Goal: Information Seeking & Learning: Find specific page/section

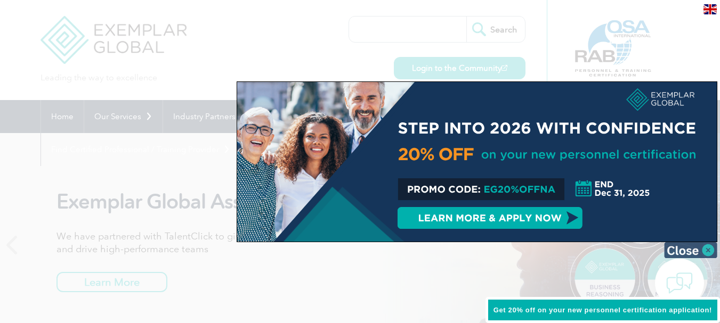
click at [709, 251] on img at bounding box center [690, 250] width 53 height 16
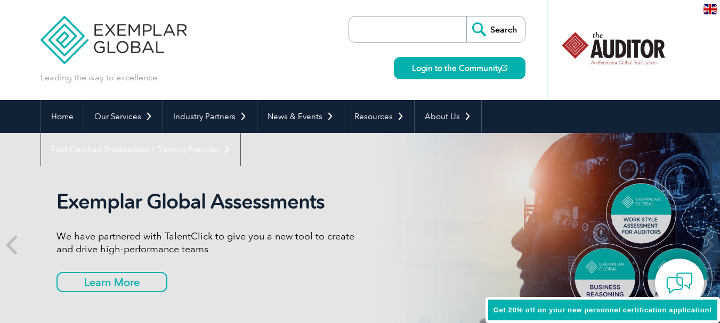
click at [388, 22] on input "search" at bounding box center [410, 30] width 112 height 26
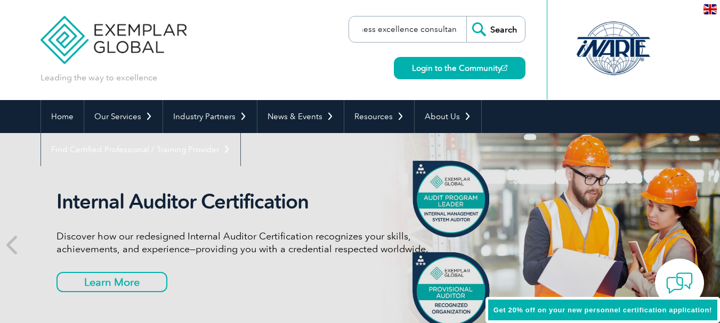
scroll to position [0, 23]
type input "business excellence consultancy"
click at [466, 17] on input "Search" at bounding box center [495, 30] width 59 height 26
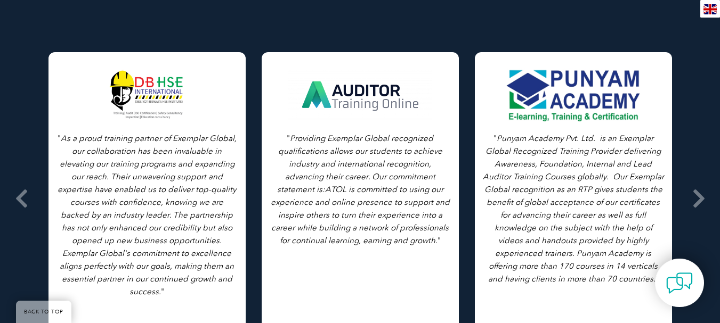
scroll to position [1701, 0]
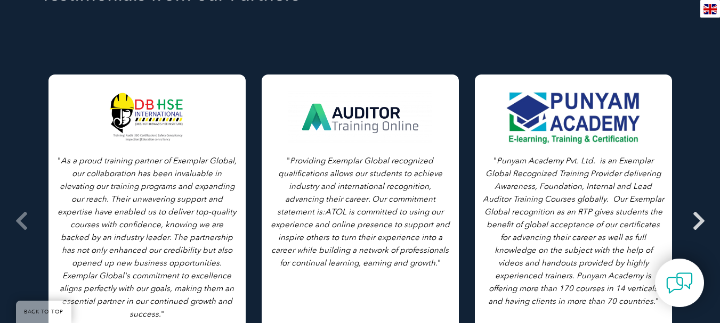
click at [704, 221] on icon at bounding box center [698, 221] width 13 height 0
click at [701, 221] on icon at bounding box center [698, 221] width 13 height 0
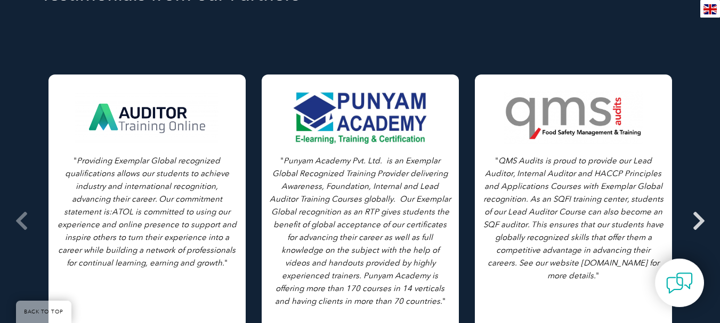
click at [701, 221] on icon at bounding box center [698, 221] width 13 height 0
click at [698, 221] on icon at bounding box center [698, 221] width 13 height 0
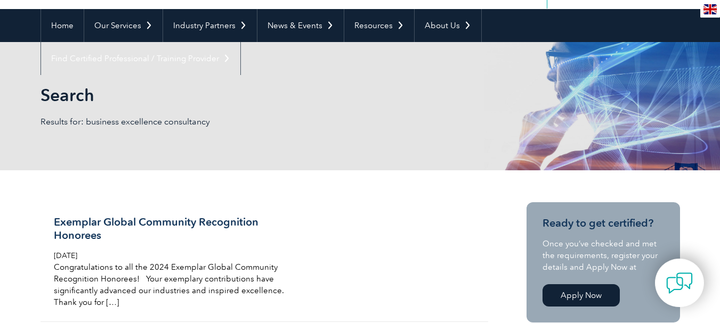
scroll to position [50, 0]
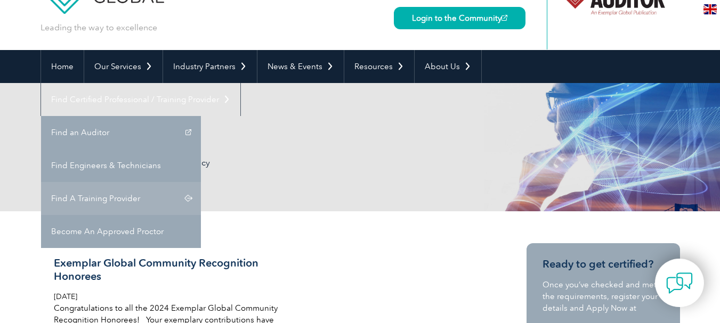
click at [201, 182] on link "Find A Training Provider" at bounding box center [121, 198] width 160 height 33
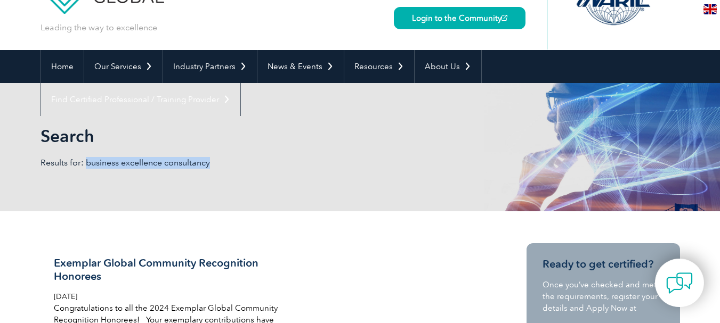
drag, startPoint x: 84, startPoint y: 161, endPoint x: 243, endPoint y: 173, distance: 159.1
click at [243, 173] on div "Search Results for: business excellence consultancy" at bounding box center [359, 147] width 639 height 128
copy p "business excellence consultancy"
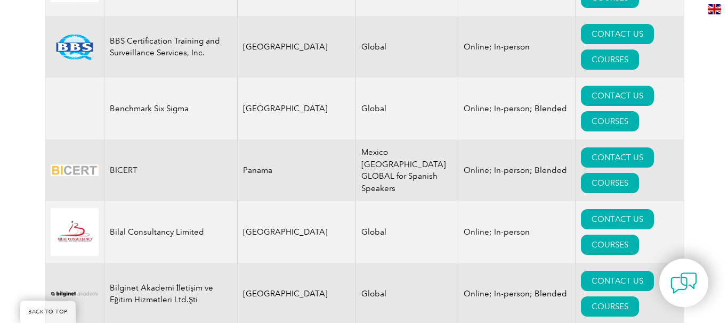
scroll to position [2225, 0]
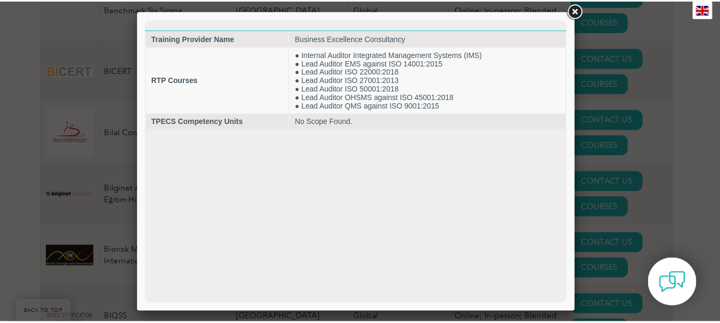
scroll to position [0, 0]
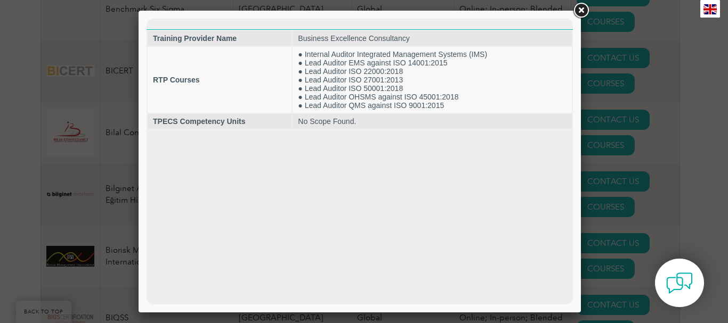
click at [579, 12] on link at bounding box center [580, 10] width 19 height 19
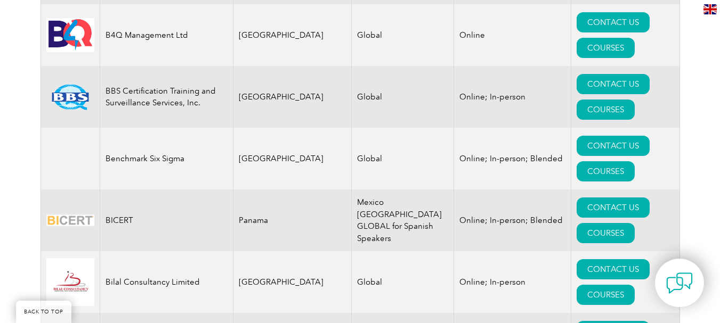
scroll to position [2225, 0]
